Goal: Navigation & Orientation: Find specific page/section

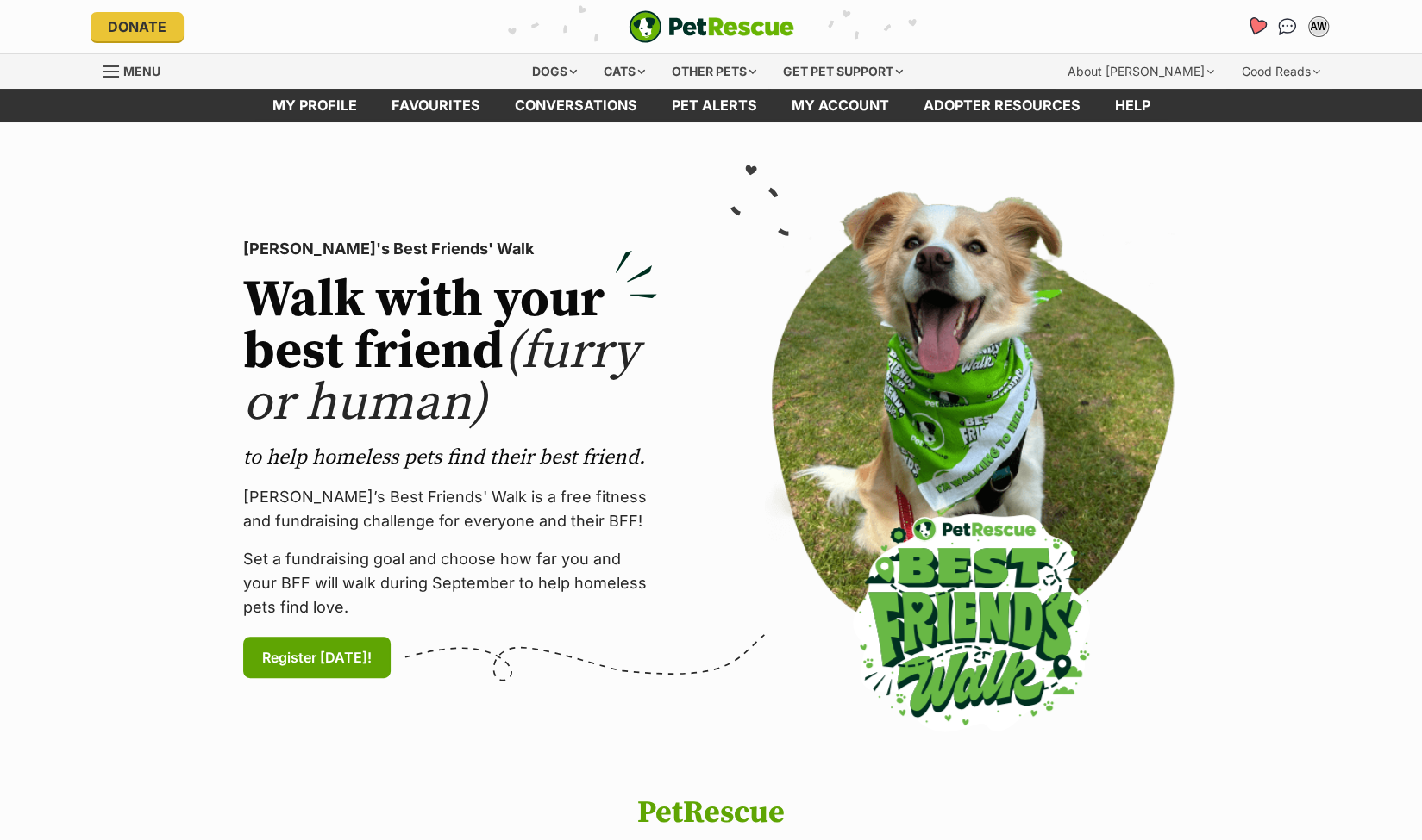
click at [1256, 25] on icon "Favourites" at bounding box center [1255, 26] width 21 height 20
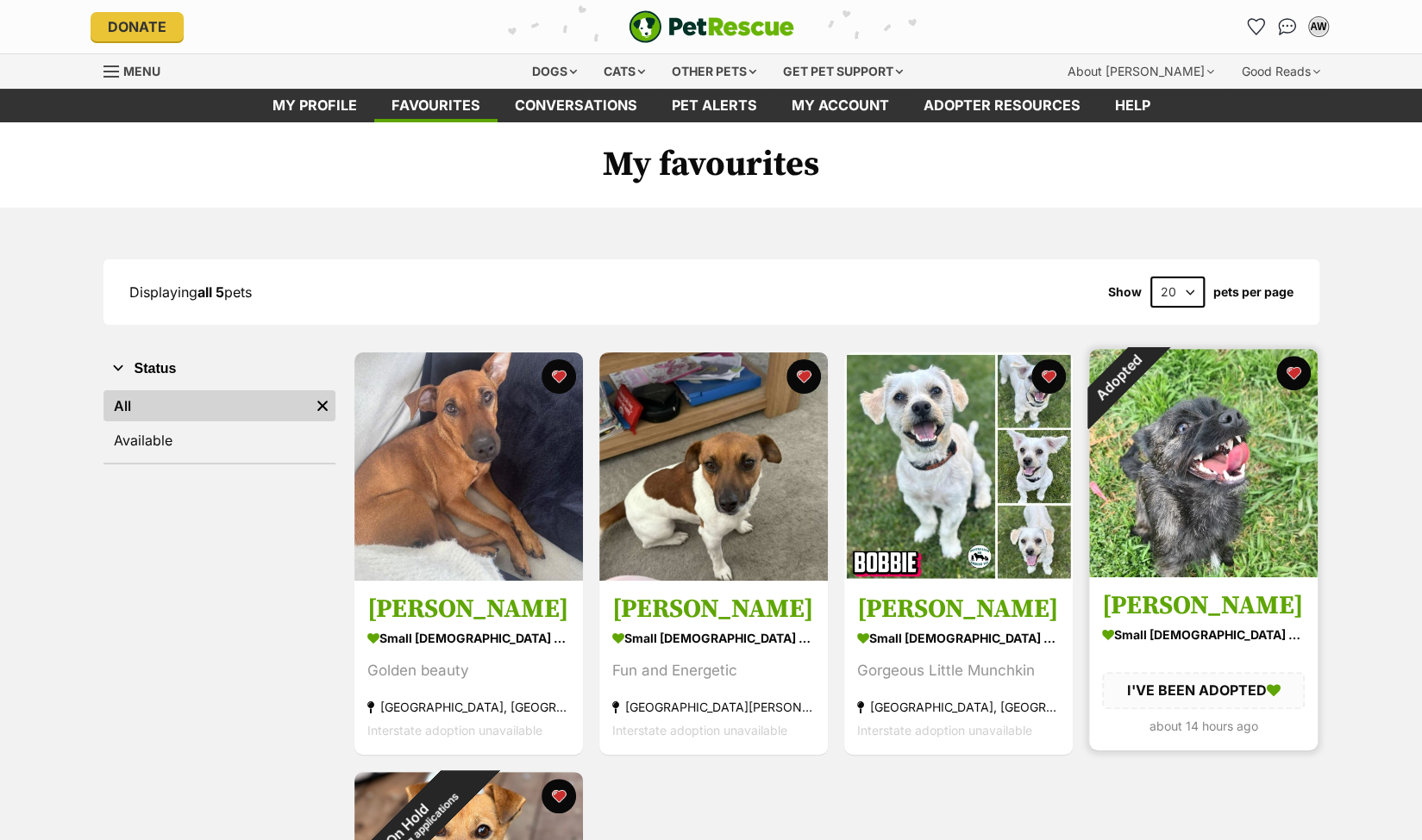
click at [1171, 489] on img at bounding box center [1203, 463] width 229 height 228
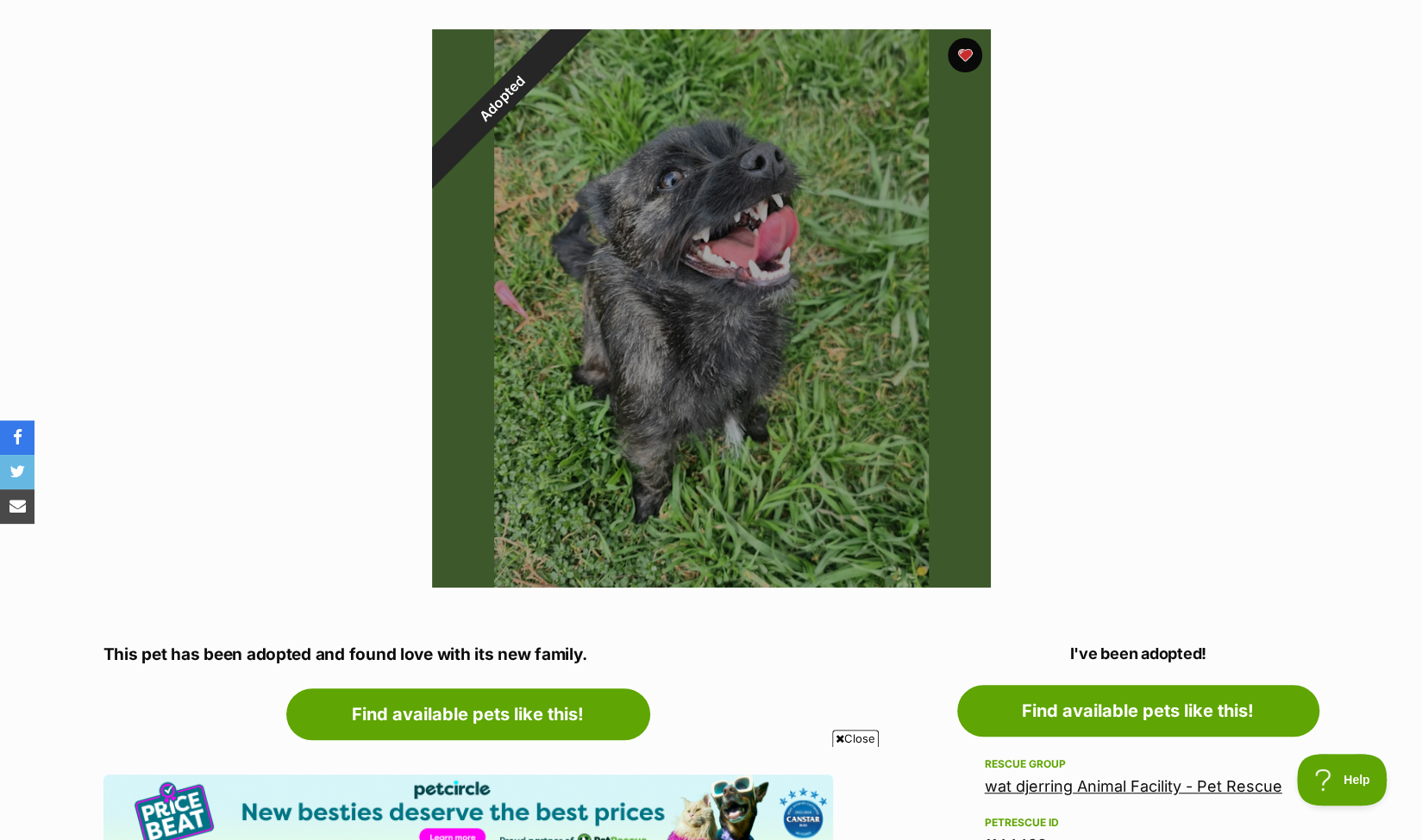
scroll to position [173, 0]
